Goal: Check status: Check status

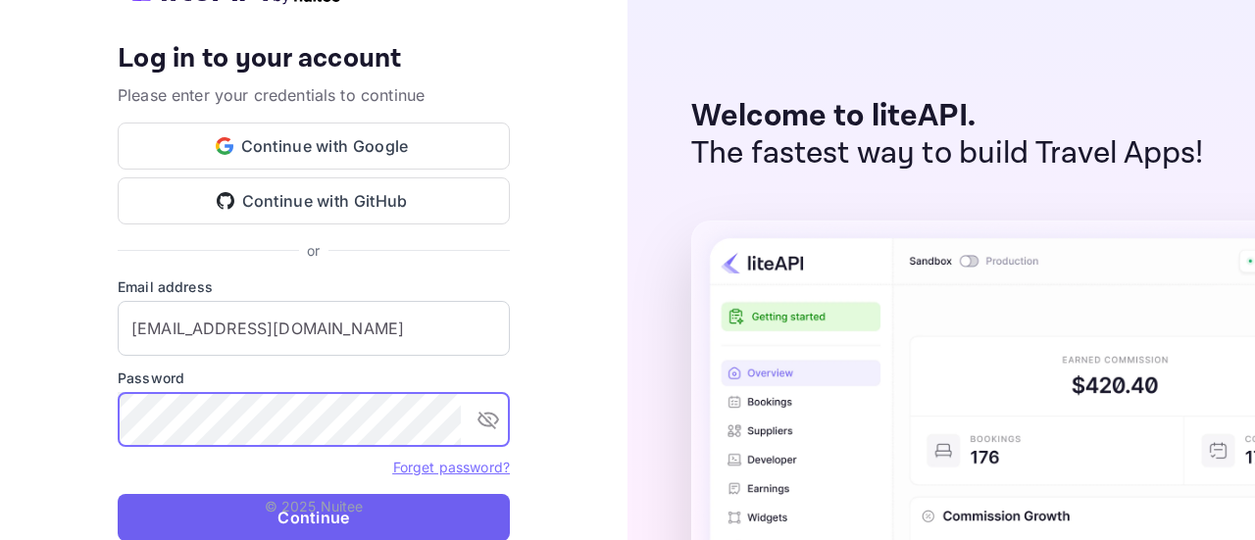
click at [215, 517] on button "Continue" at bounding box center [314, 517] width 392 height 47
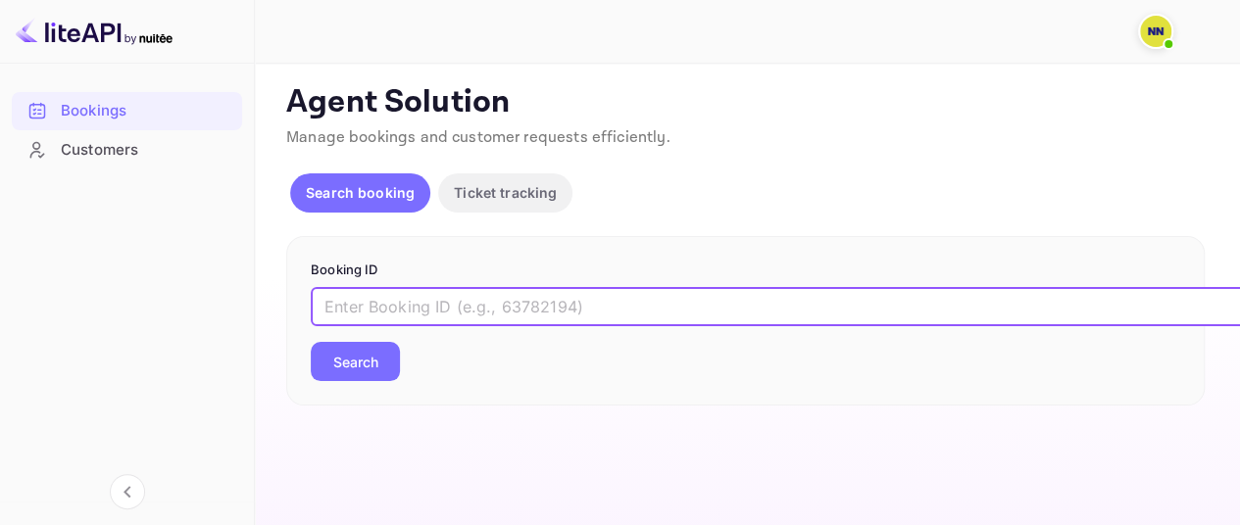
click at [393, 300] on input "text" at bounding box center [801, 306] width 980 height 39
paste input "8571311"
type input "8571311"
click at [342, 361] on button "Search" at bounding box center [355, 361] width 89 height 39
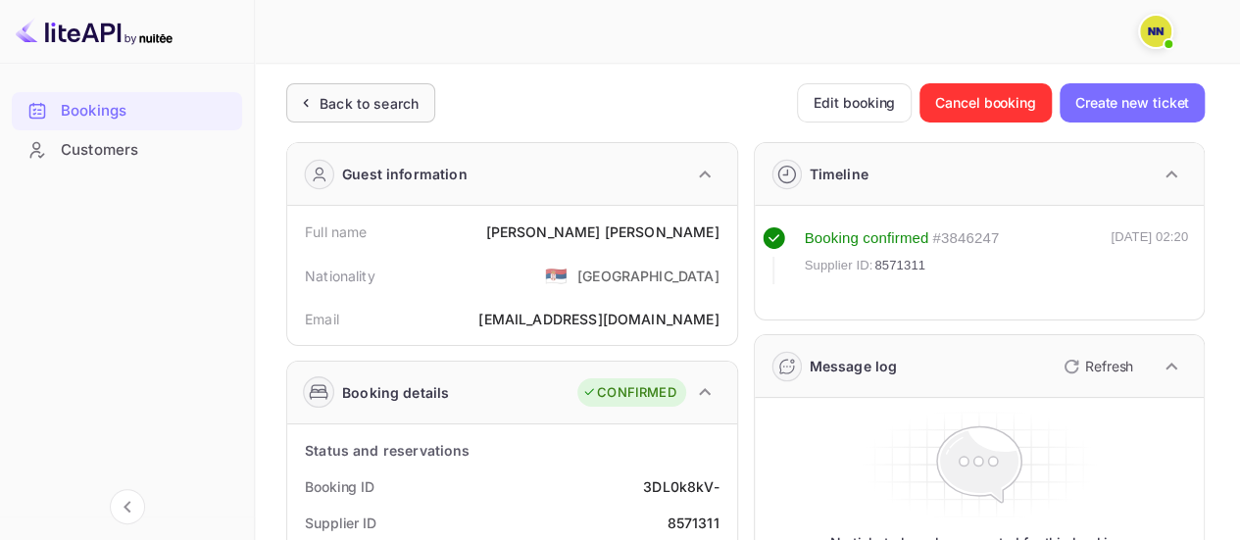
click at [390, 100] on div "Back to search" at bounding box center [369, 103] width 99 height 21
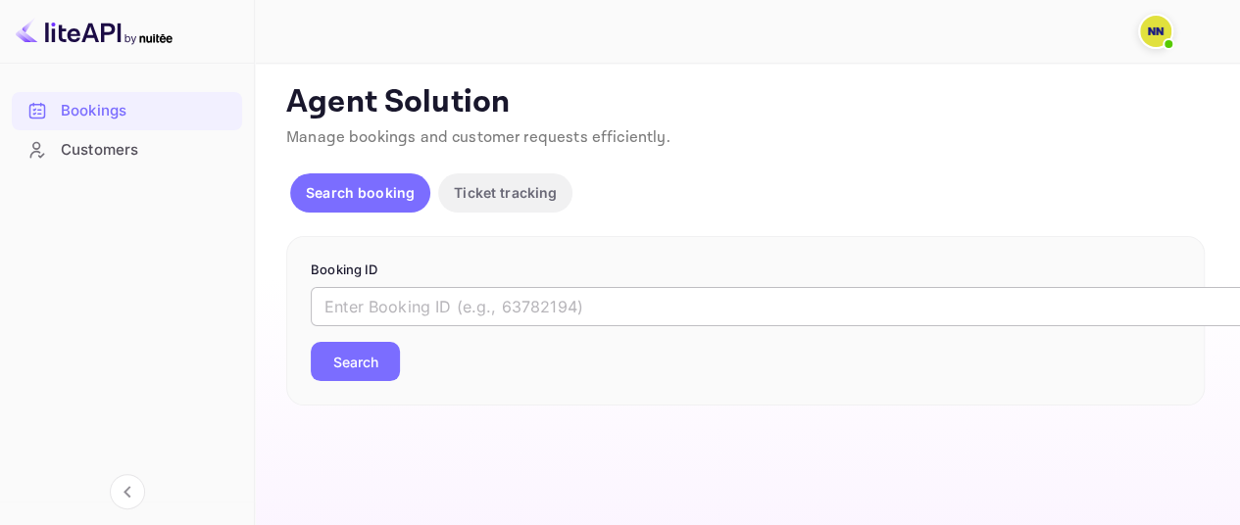
click at [545, 316] on input "text" at bounding box center [801, 306] width 980 height 39
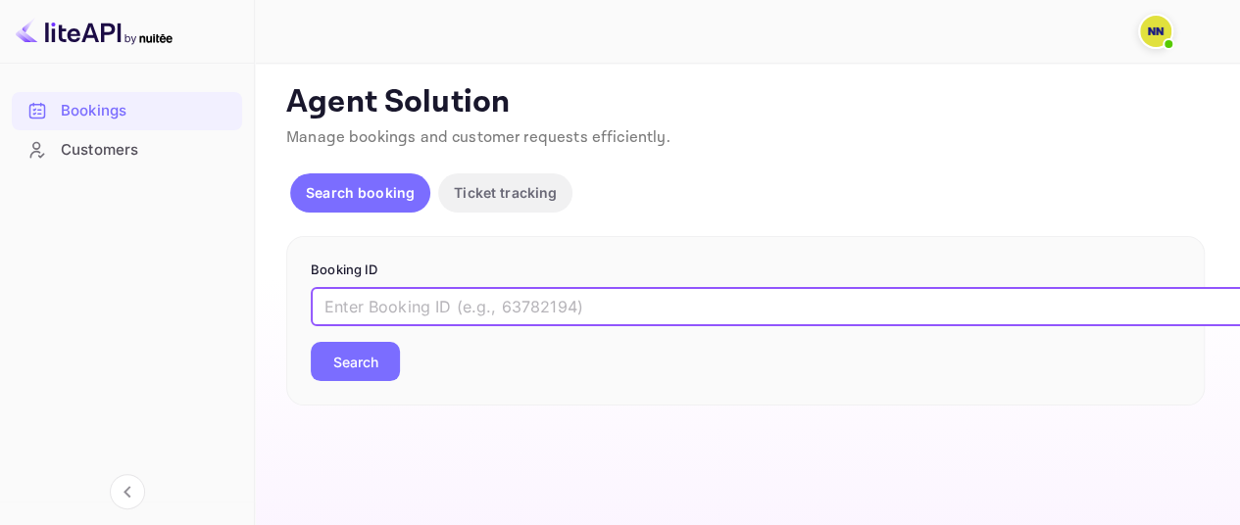
paste input "8361014"
type input "8361014"
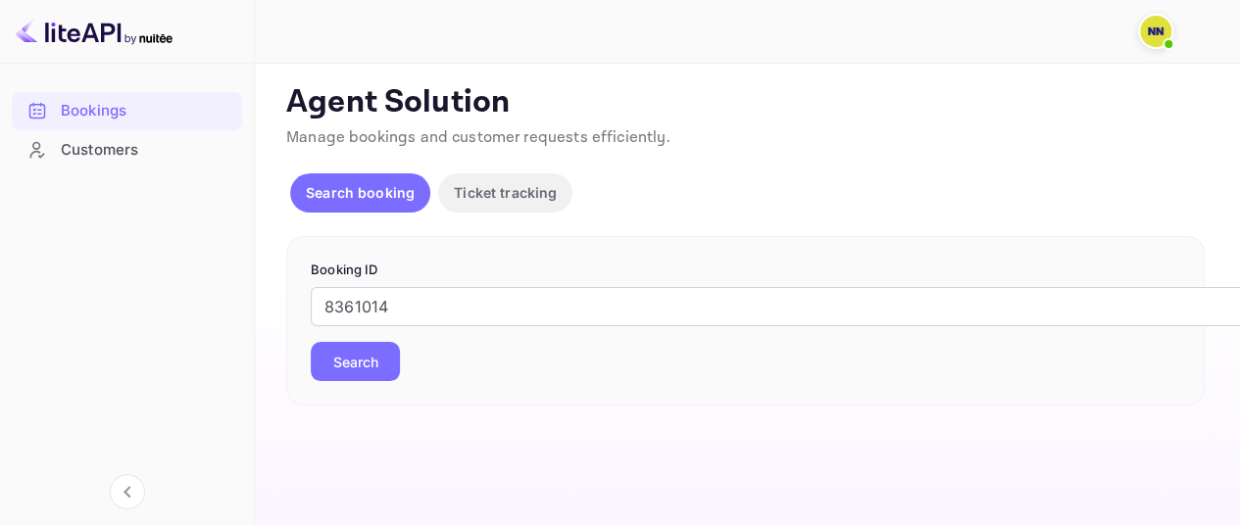
click at [344, 348] on button "Search" at bounding box center [355, 361] width 89 height 39
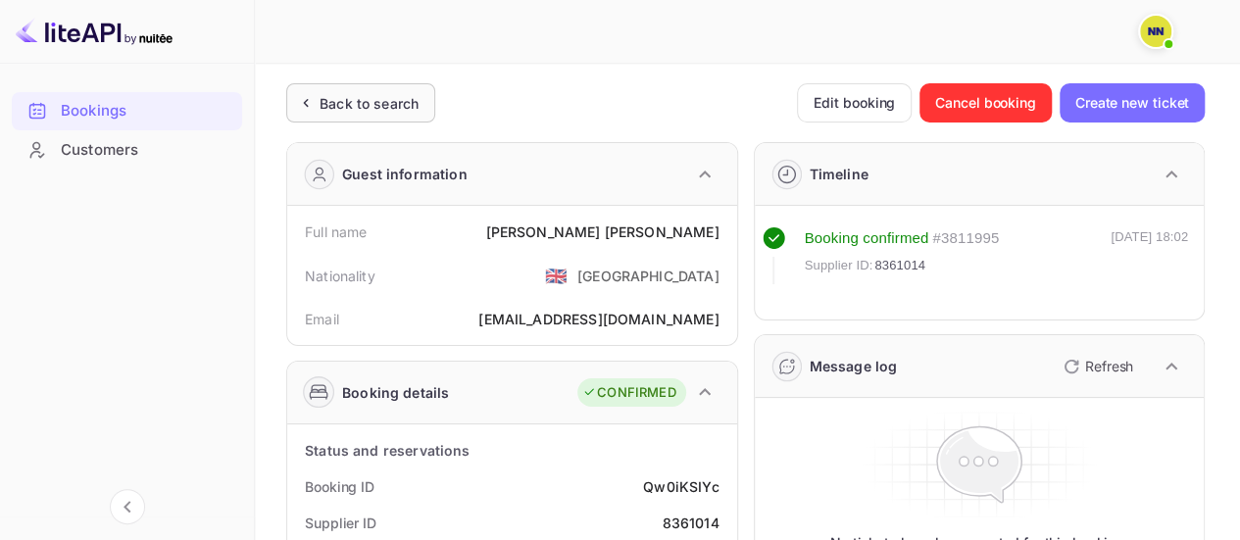
click at [367, 115] on div "Back to search" at bounding box center [360, 102] width 149 height 39
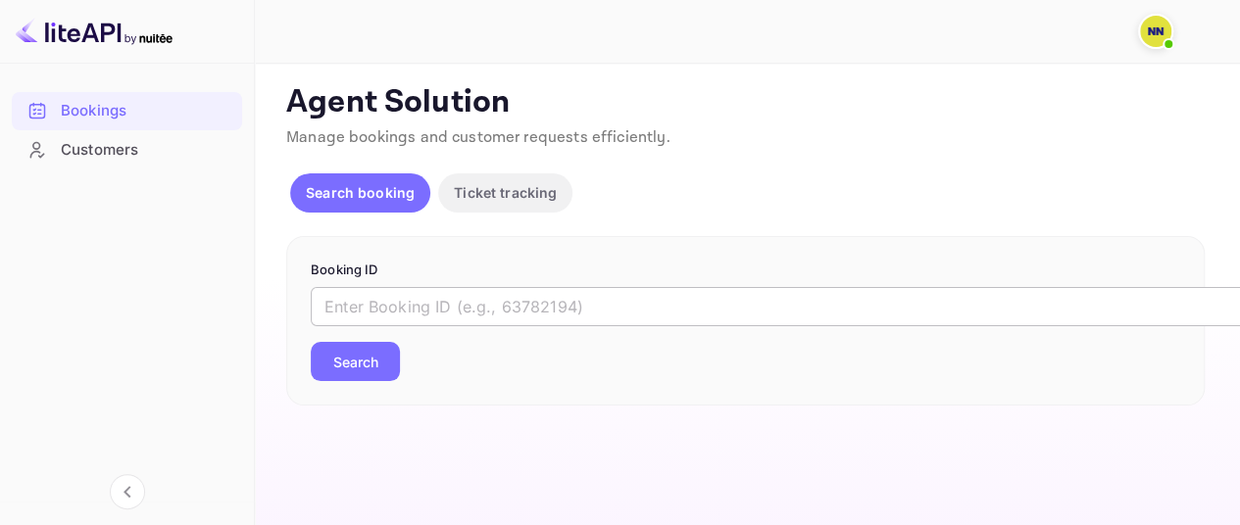
click at [478, 310] on input "text" at bounding box center [801, 306] width 980 height 39
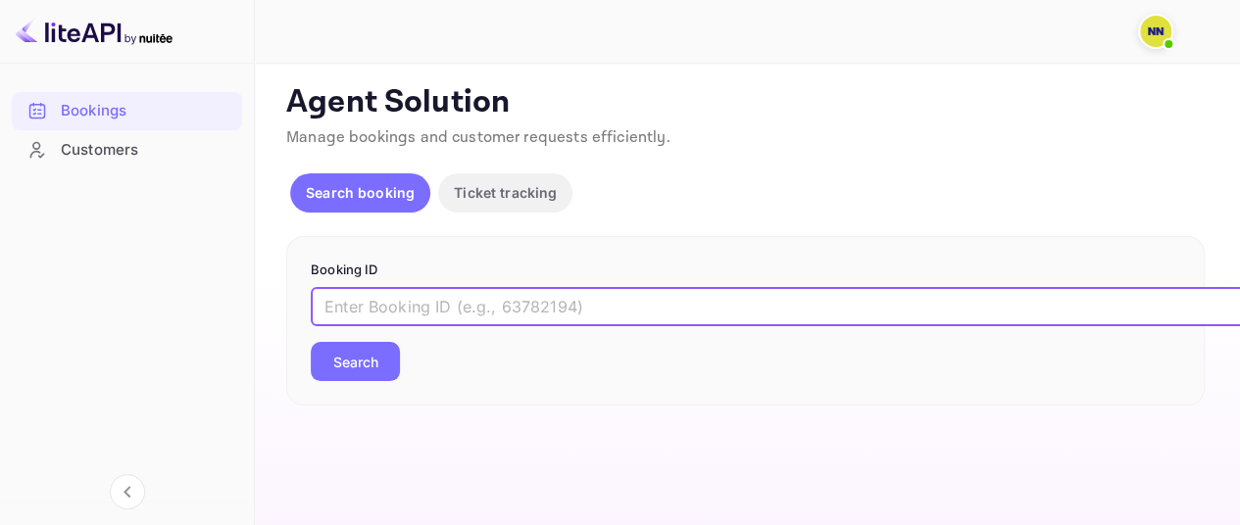
paste input "8399249"
type input "8399249"
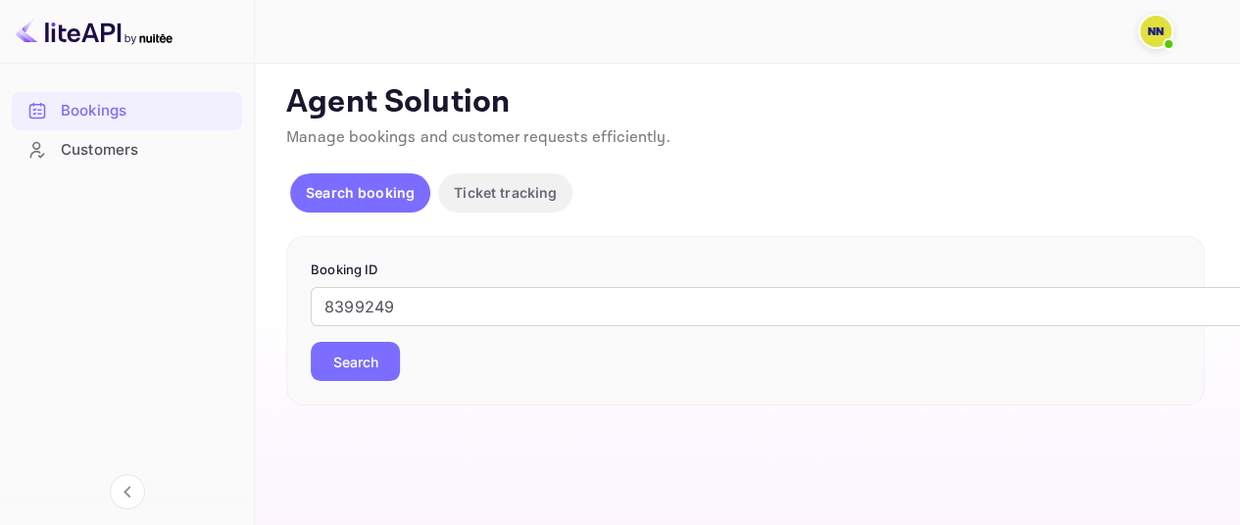
click at [322, 361] on button "Search" at bounding box center [355, 361] width 89 height 39
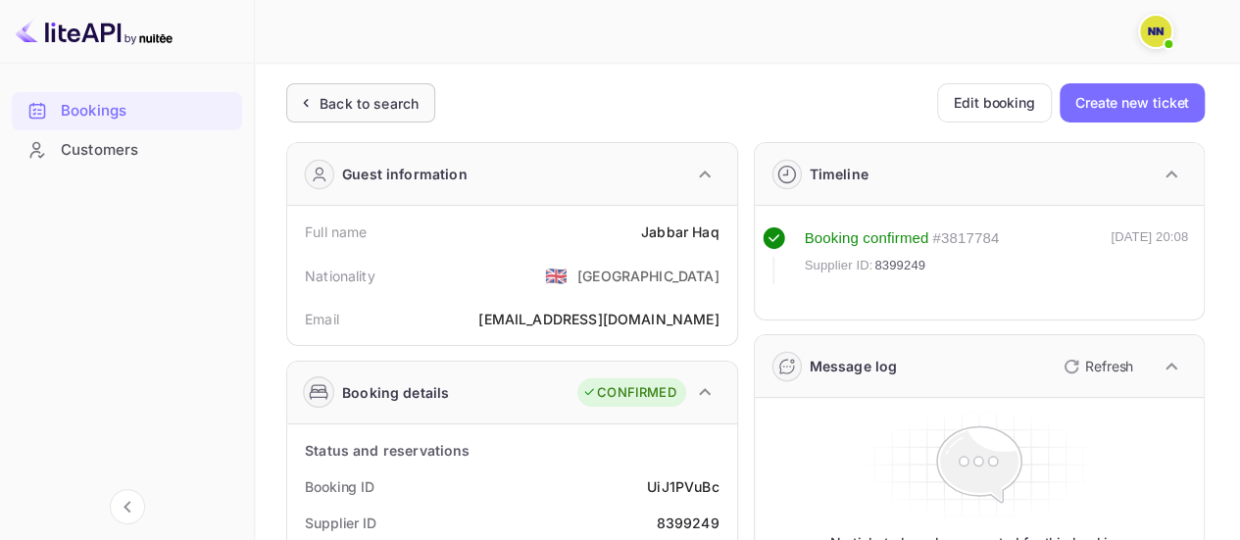
click at [344, 97] on div "Back to search" at bounding box center [369, 103] width 99 height 21
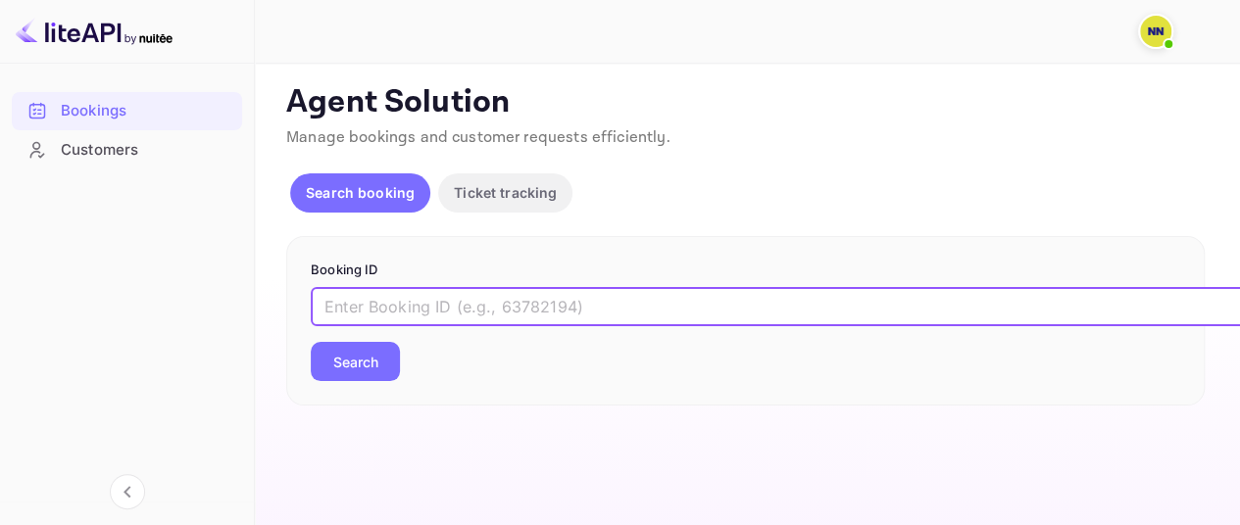
click at [398, 306] on input "text" at bounding box center [801, 306] width 980 height 39
paste input "8346521"
type input "8346521"
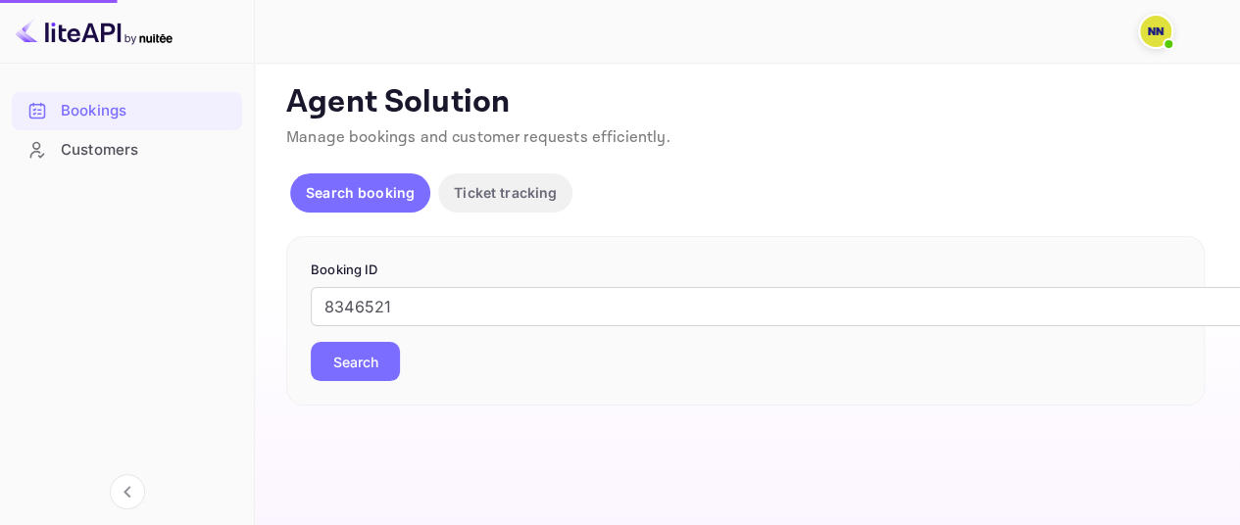
click at [352, 350] on button "Search" at bounding box center [355, 361] width 89 height 39
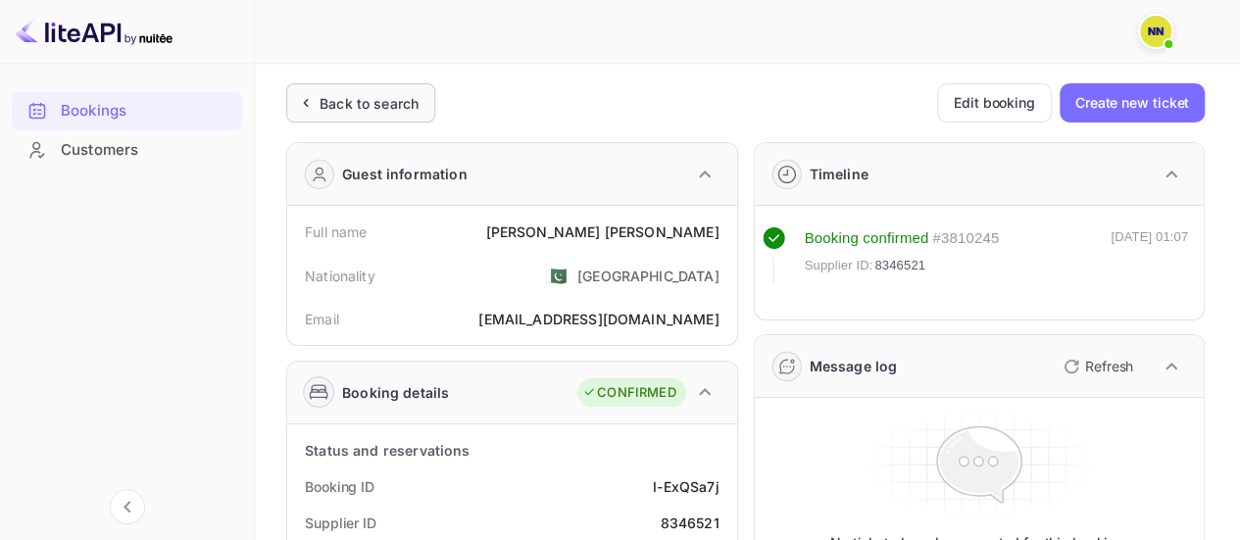
click at [416, 113] on div "Back to search" at bounding box center [360, 102] width 149 height 39
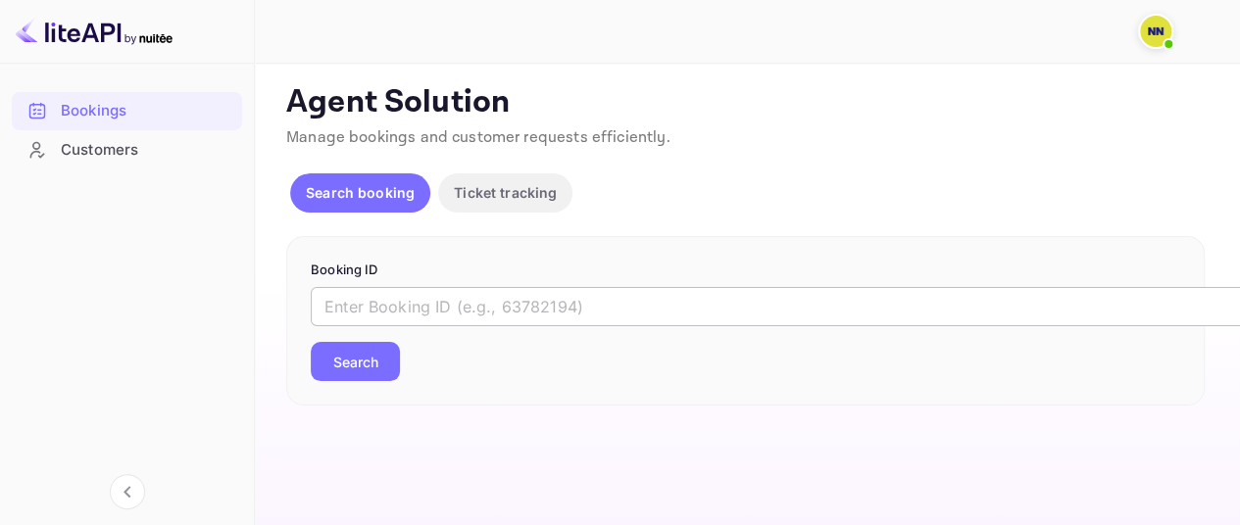
click at [376, 318] on input "text" at bounding box center [801, 306] width 980 height 39
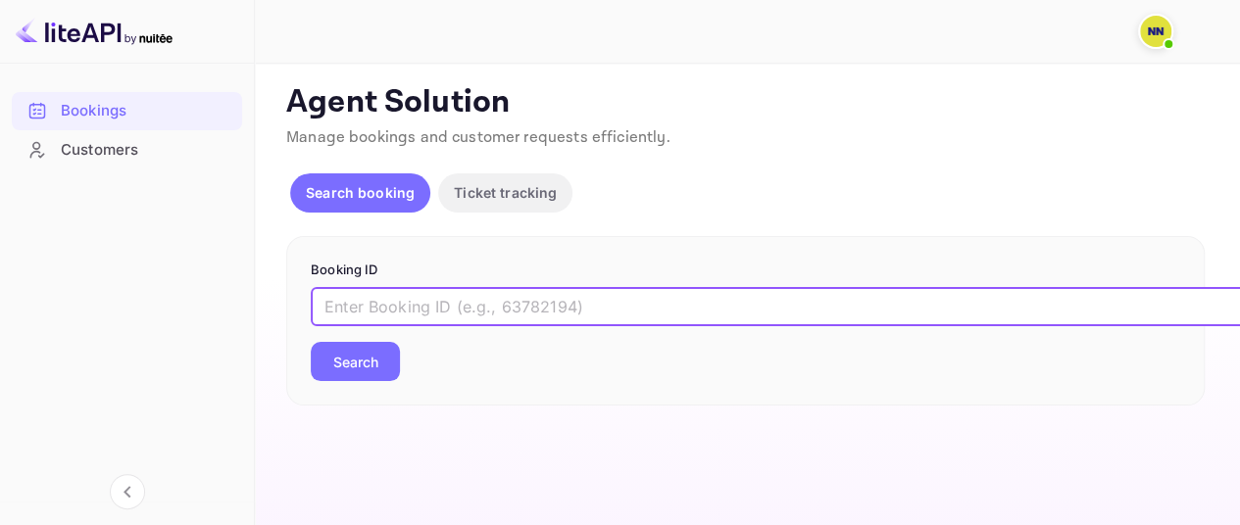
paste input "9005015"
type input "9005015"
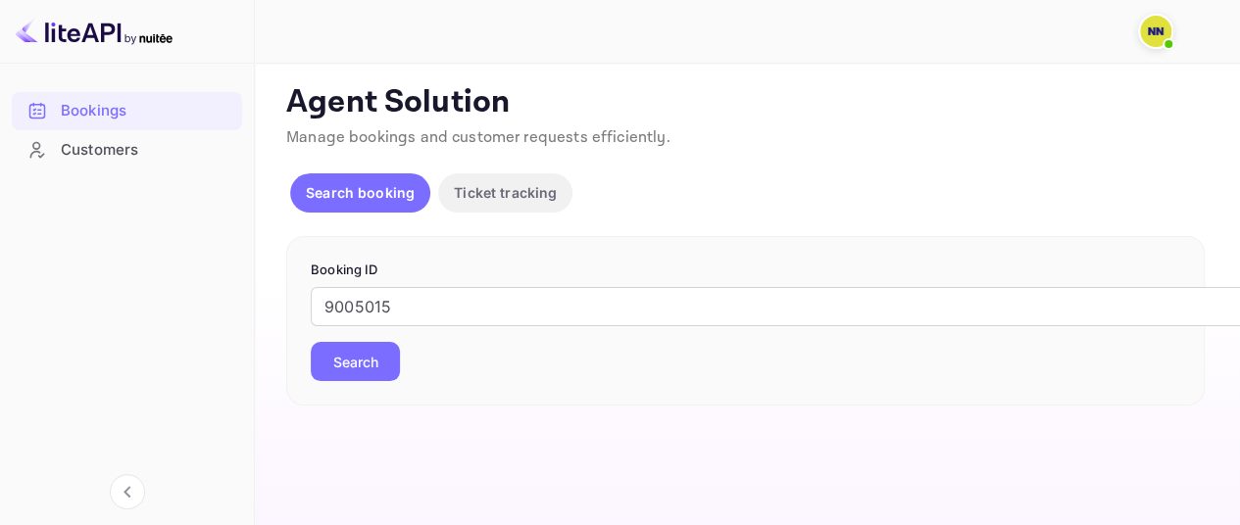
click at [363, 349] on button "Search" at bounding box center [355, 361] width 89 height 39
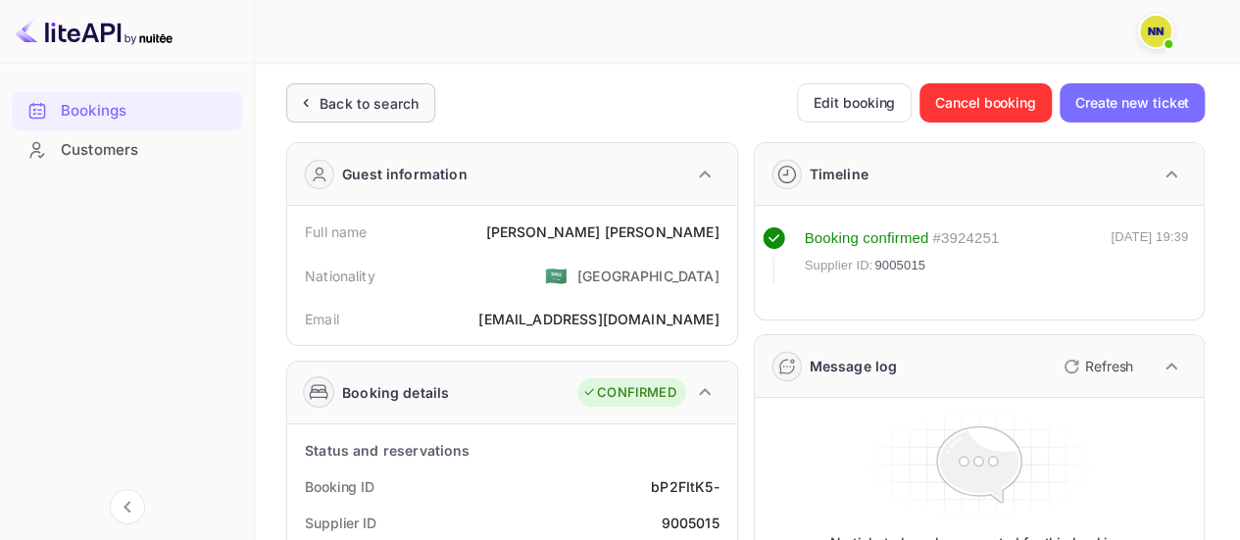
click at [361, 90] on div "Back to search" at bounding box center [360, 102] width 149 height 39
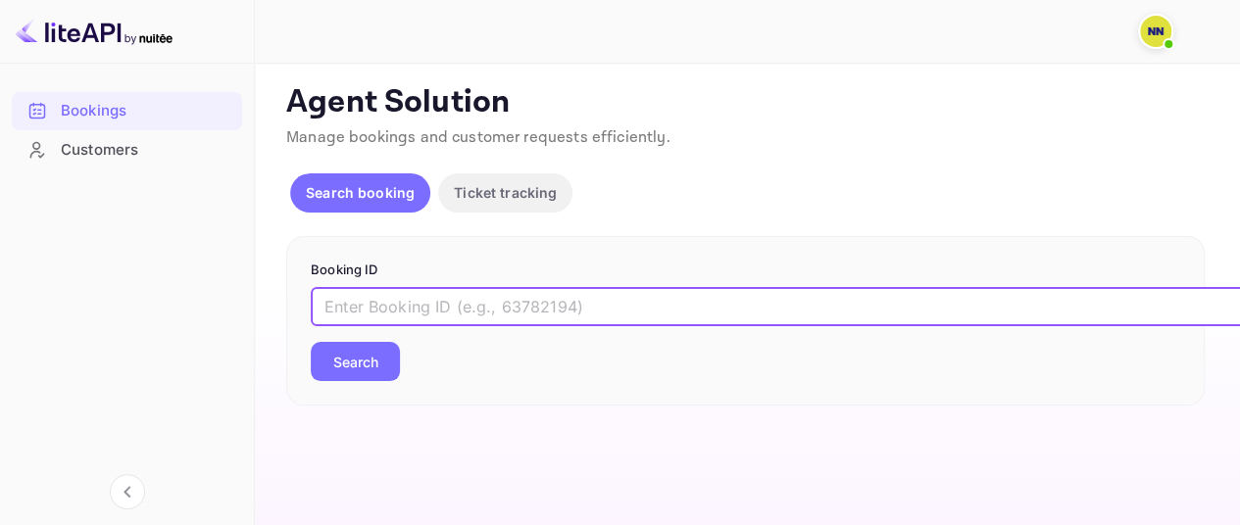
click at [404, 297] on input "text" at bounding box center [801, 306] width 980 height 39
paste input "7160414"
type input "7160414"
click at [361, 354] on button "Search" at bounding box center [355, 361] width 89 height 39
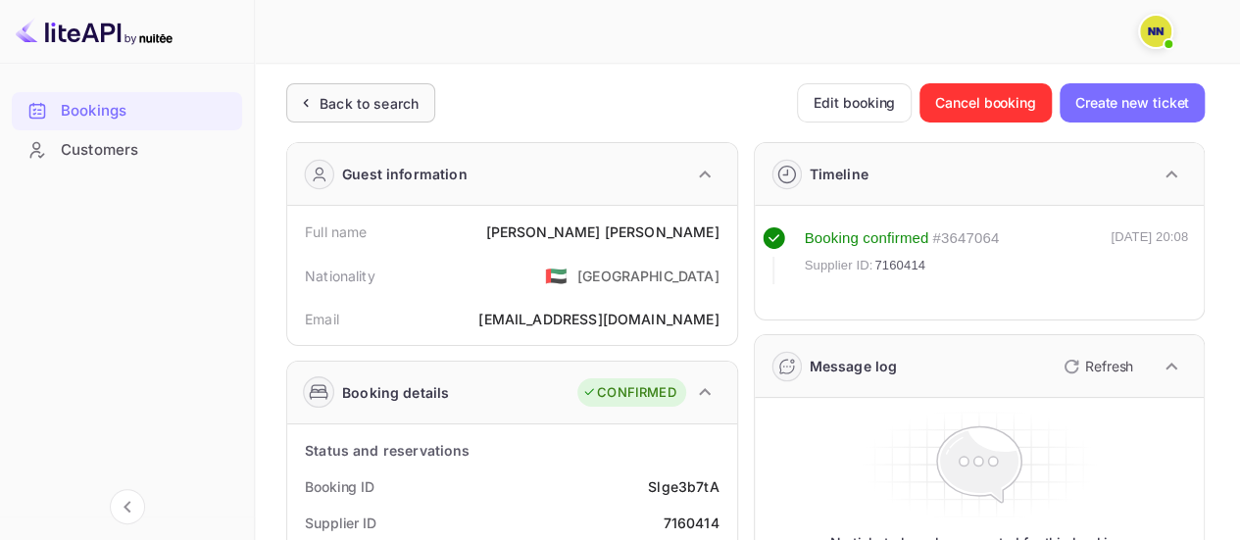
click at [353, 105] on div "Back to search" at bounding box center [369, 103] width 99 height 21
